Goal: Transaction & Acquisition: Purchase product/service

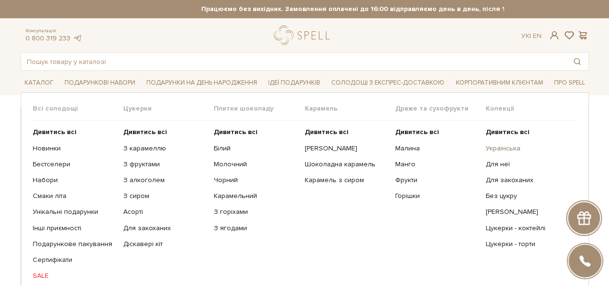
click at [514, 144] on link "Українська" at bounding box center [527, 148] width 83 height 9
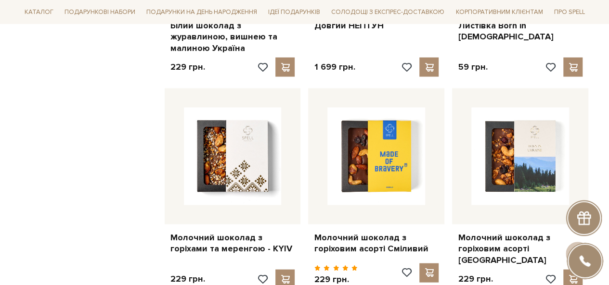
scroll to position [1011, 0]
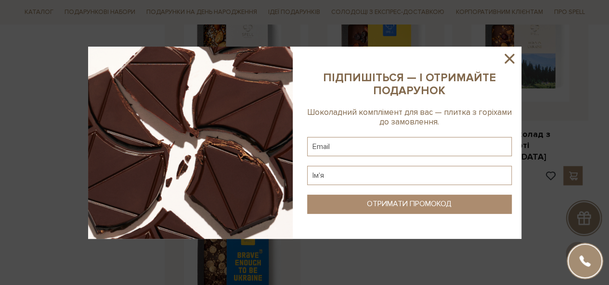
click at [505, 56] on icon at bounding box center [509, 59] width 16 height 16
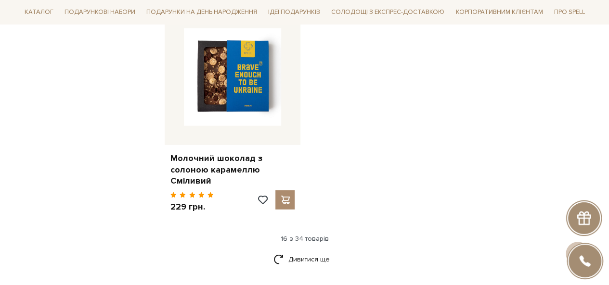
scroll to position [1251, 0]
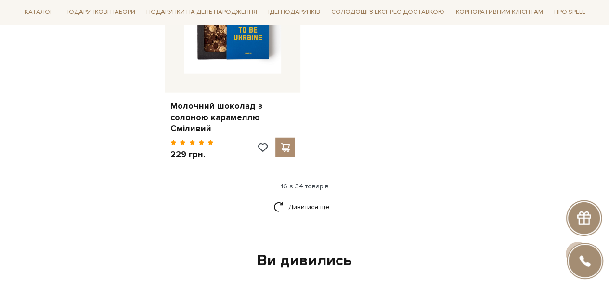
click at [328, 206] on div "Дивитися ще" at bounding box center [305, 213] width 576 height 28
click at [320, 202] on link "Дивитися ще" at bounding box center [304, 207] width 63 height 17
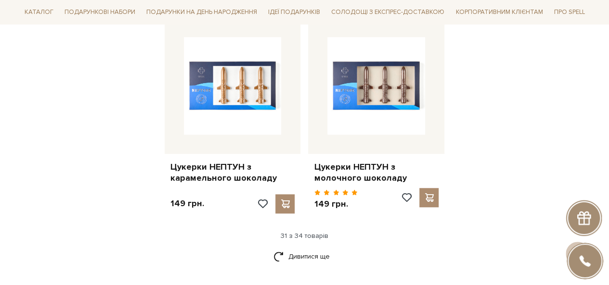
scroll to position [2310, 0]
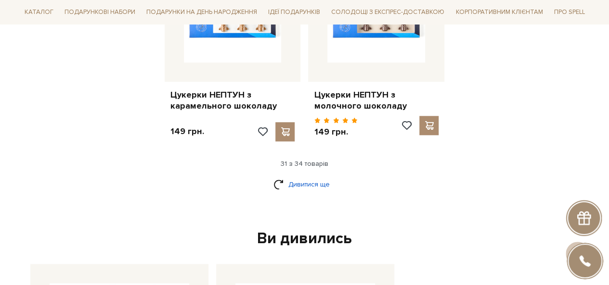
click at [303, 177] on link "Дивитися ще" at bounding box center [304, 184] width 63 height 17
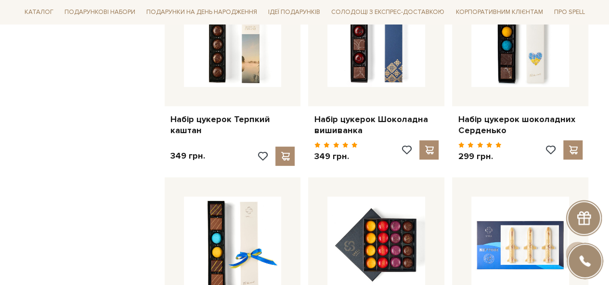
scroll to position [1973, 0]
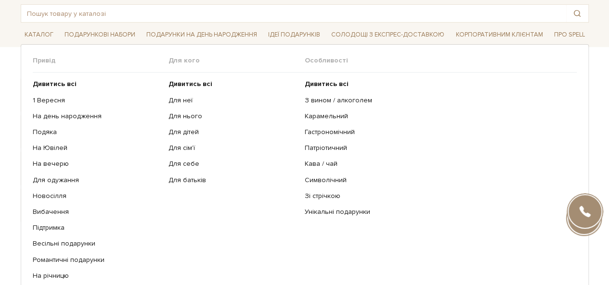
scroll to position [96, 0]
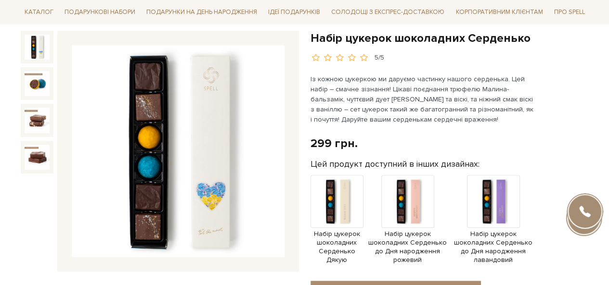
click at [209, 237] on img at bounding box center [178, 151] width 213 height 213
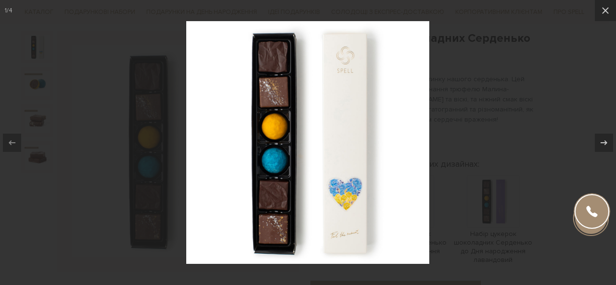
click at [351, 242] on img at bounding box center [307, 142] width 243 height 243
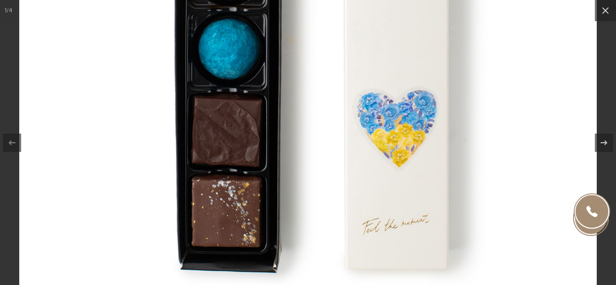
click at [405, 227] on img at bounding box center [308, 6] width 578 height 578
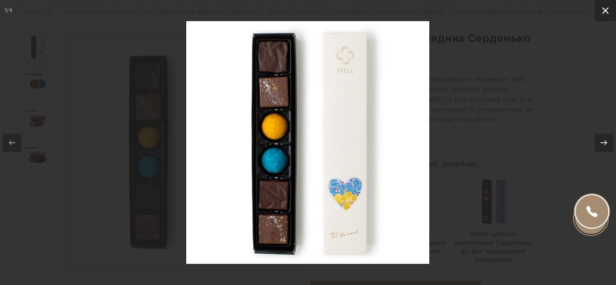
click at [604, 7] on icon at bounding box center [606, 11] width 12 height 12
